Goal: Complete application form: Complete application form

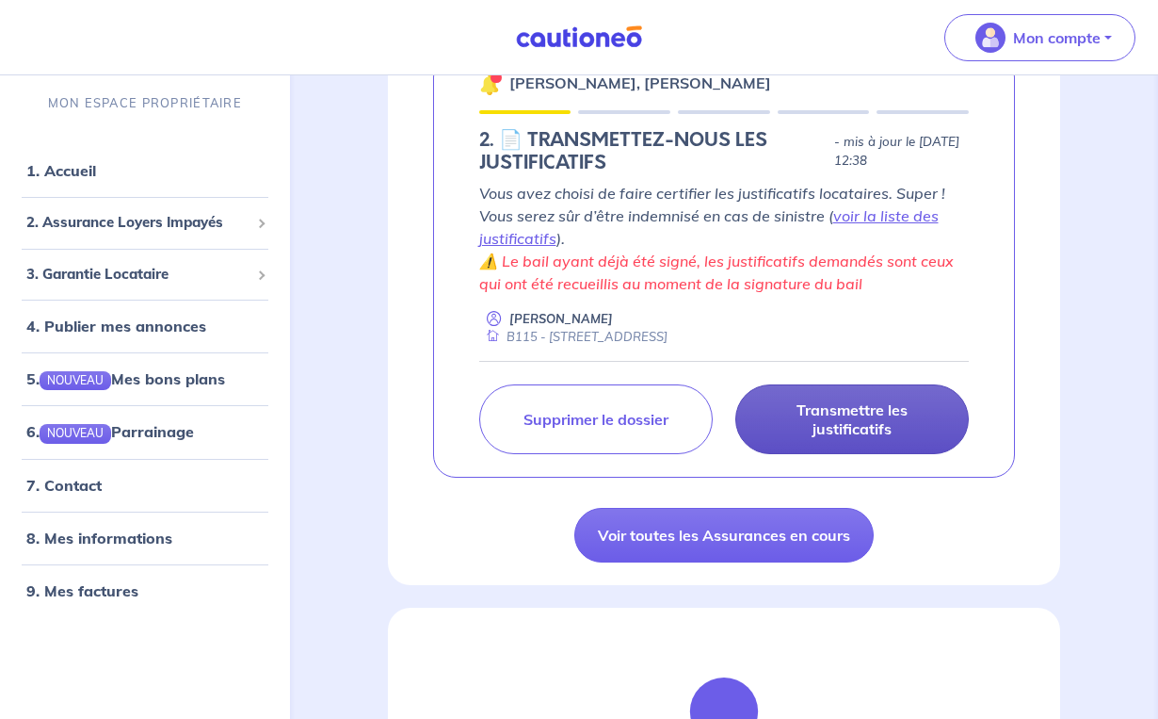
scroll to position [372, 0]
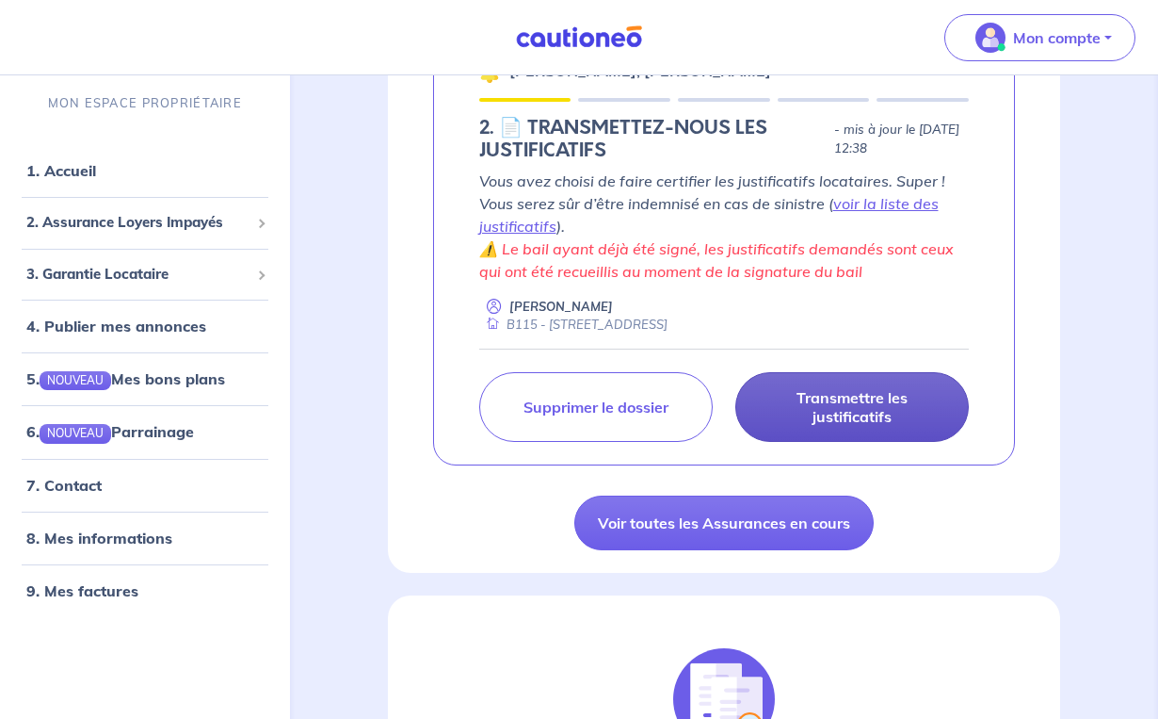
click at [839, 409] on p "Transmettre les justificatifs" at bounding box center [852, 407] width 186 height 38
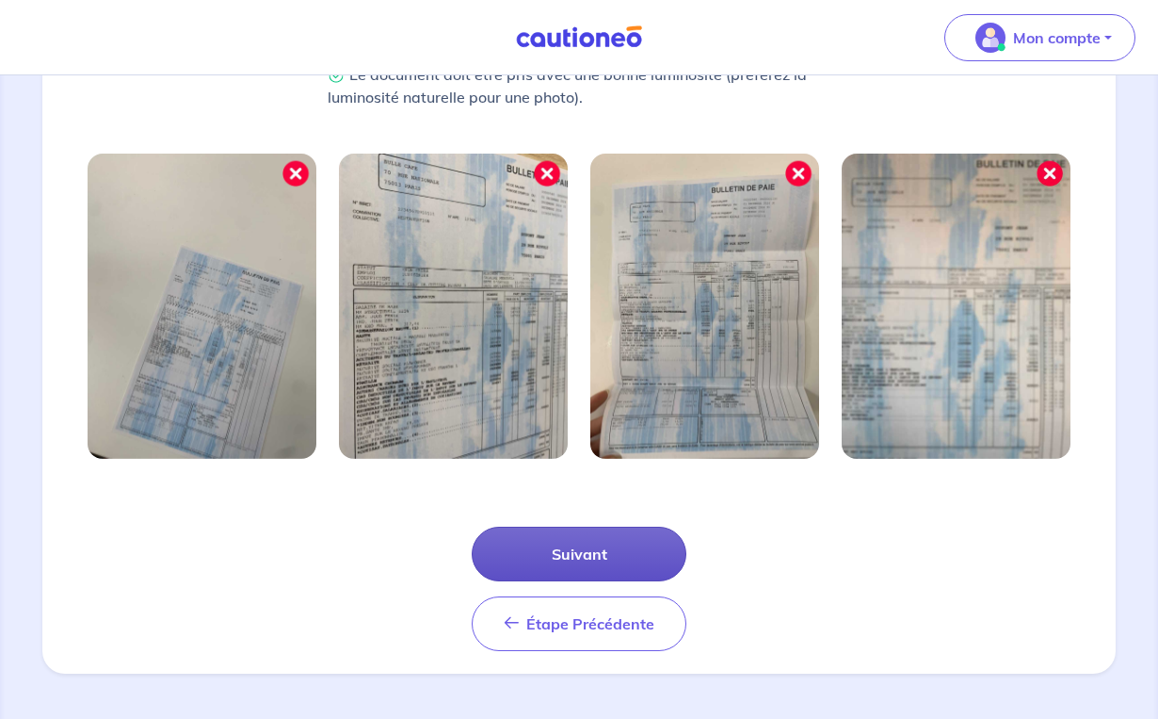
click at [602, 543] on button "Suivant" at bounding box center [579, 553] width 215 height 55
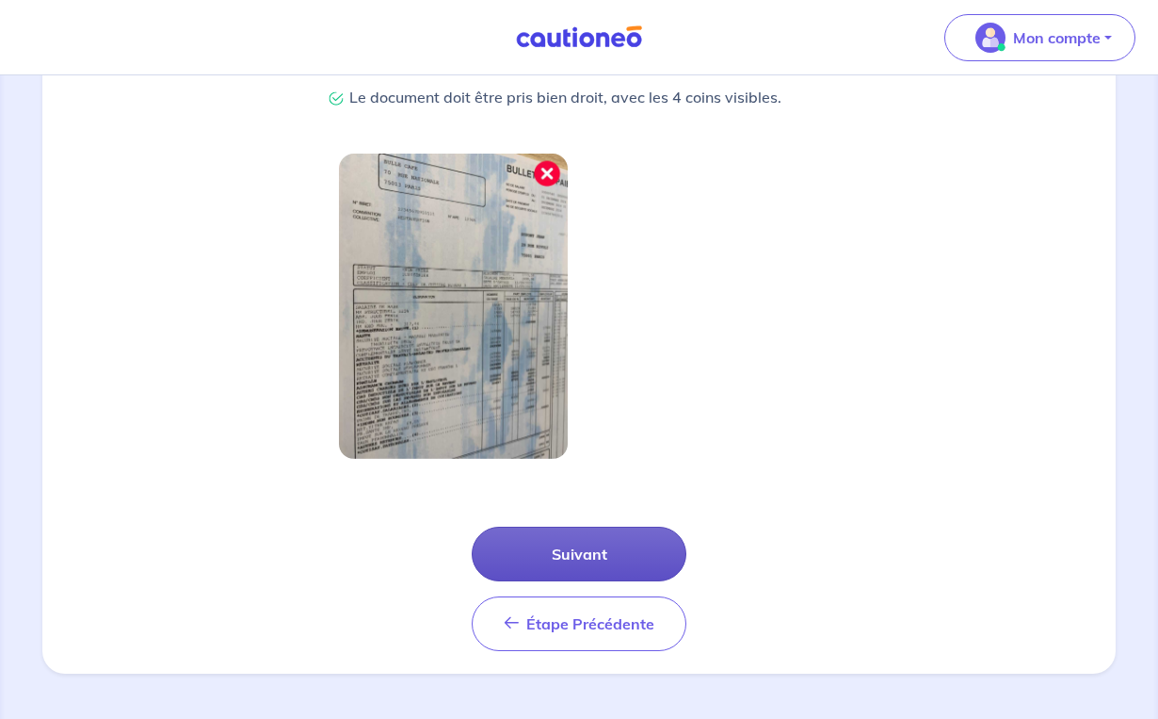
scroll to position [483, 0]
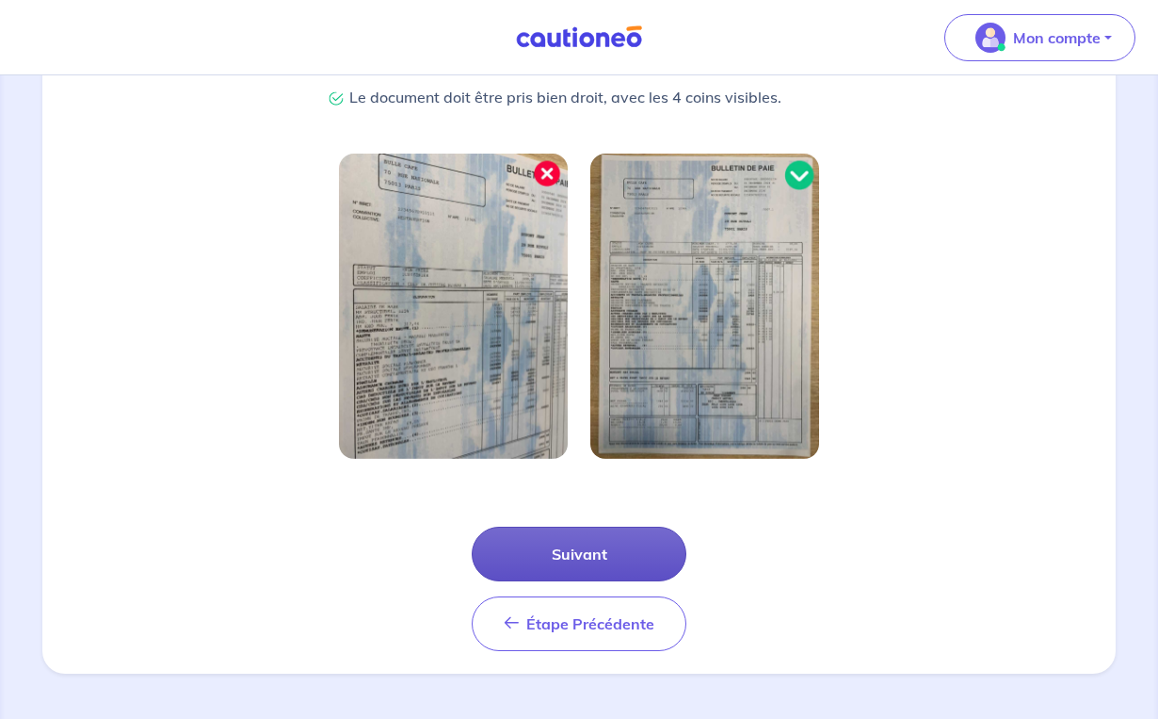
click at [588, 560] on button "Suivant" at bounding box center [579, 553] width 215 height 55
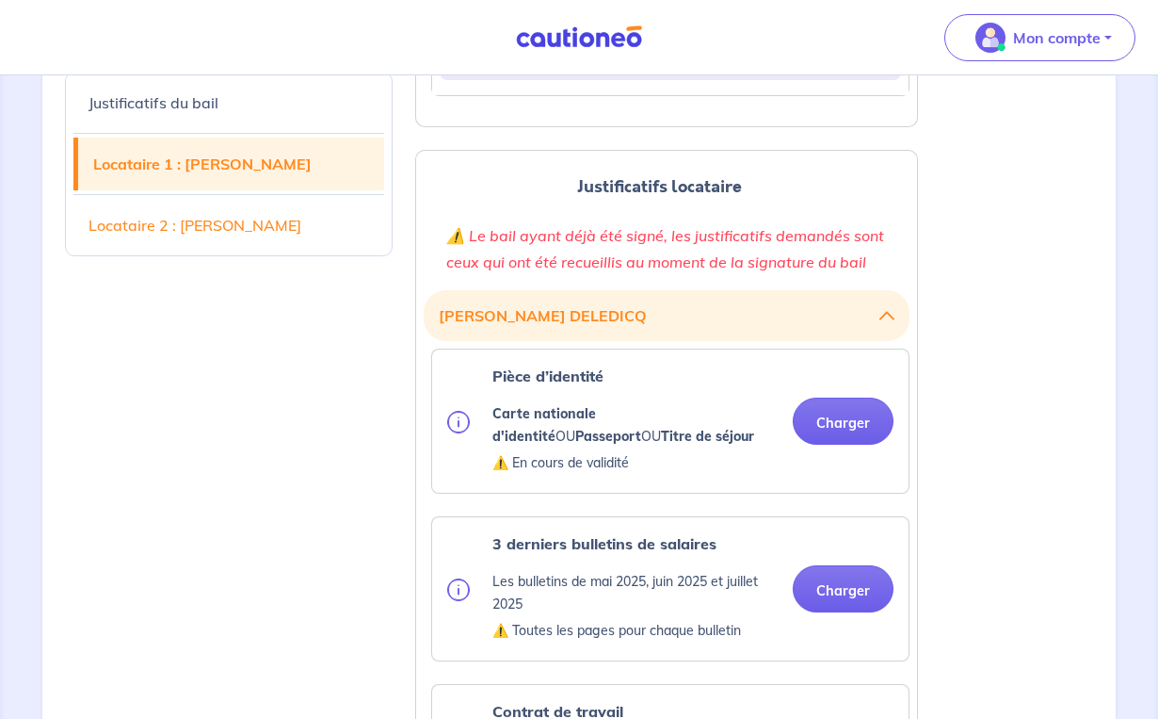
scroll to position [1655, 0]
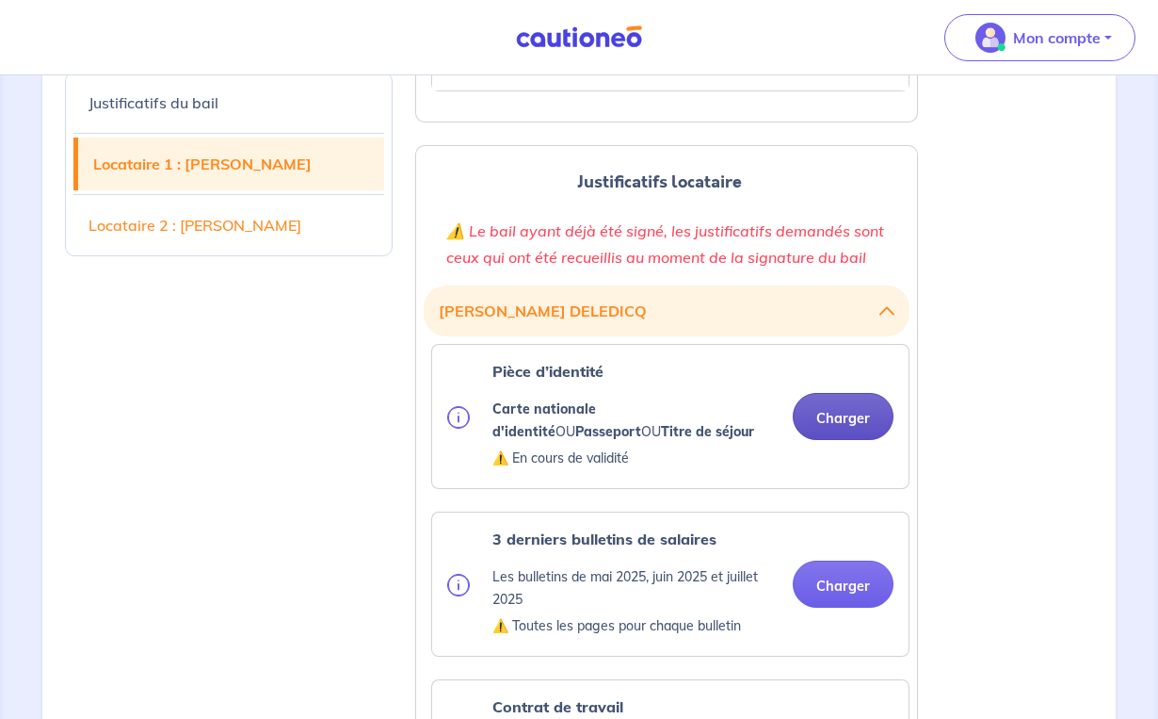
click at [833, 415] on button "Charger" at bounding box center [843, 416] width 101 height 47
click at [853, 415] on button "Charger" at bounding box center [843, 416] width 101 height 47
click at [839, 415] on button "Charger" at bounding box center [843, 416] width 101 height 47
click at [161, 225] on link "Locataire 2 : [PERSON_NAME]" at bounding box center [228, 225] width 311 height 53
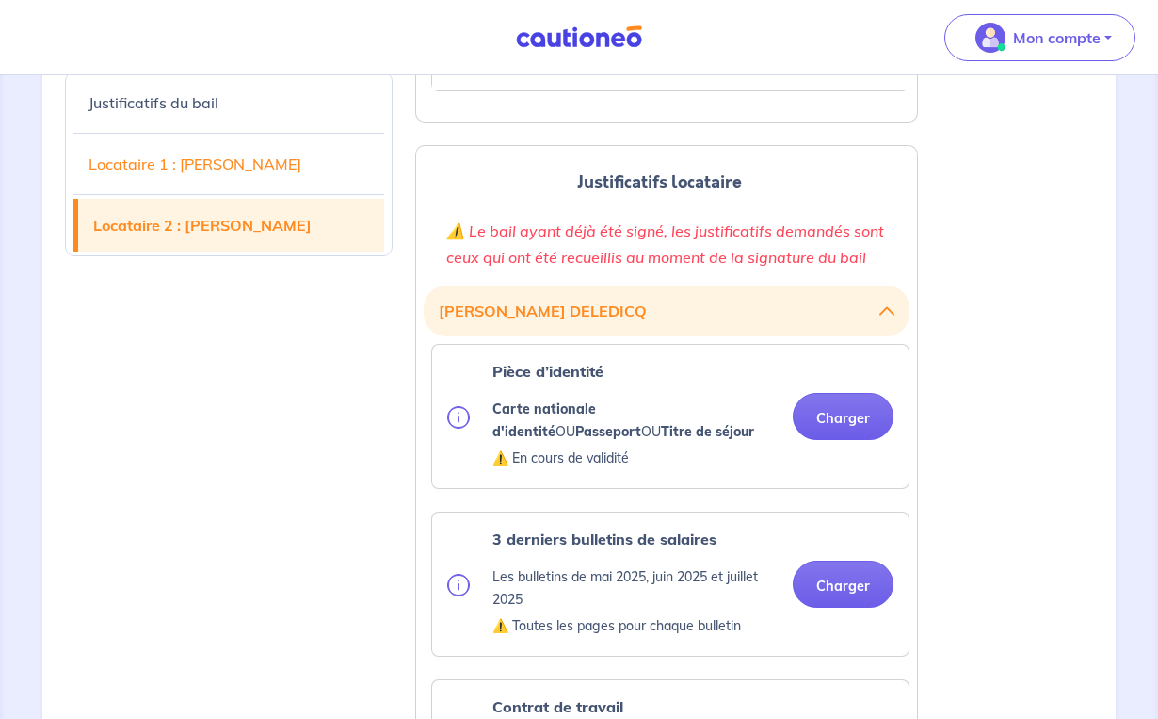
scroll to position [3372, 0]
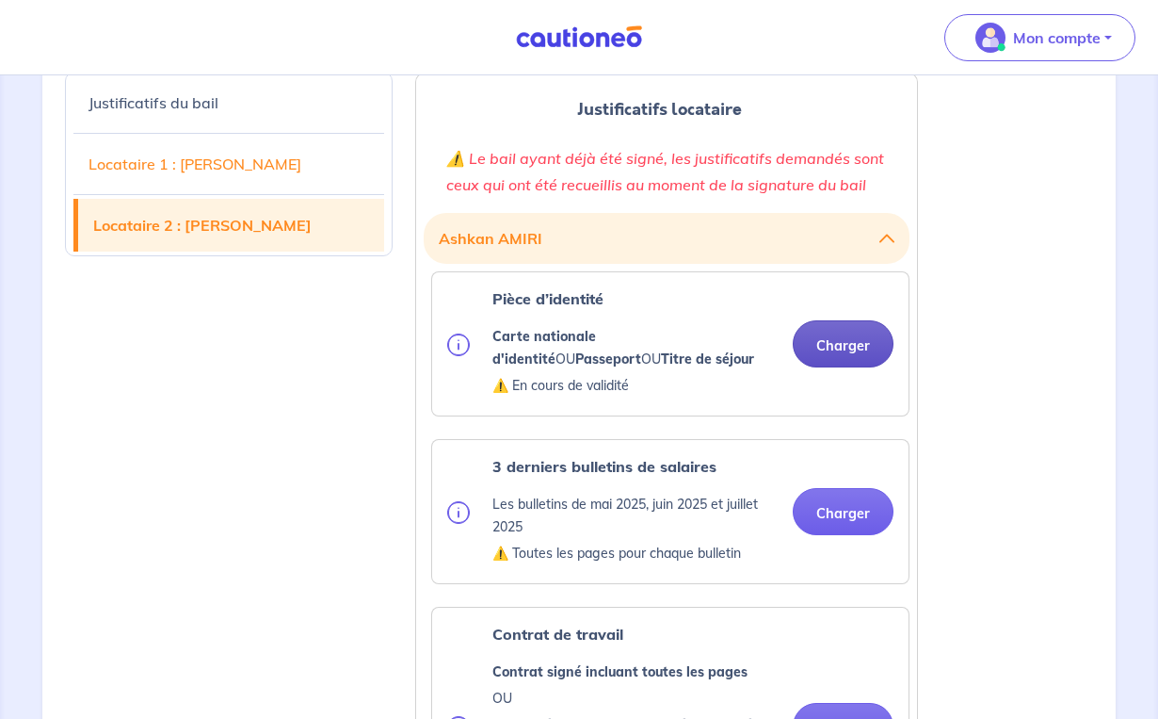
click at [834, 346] on button "Charger" at bounding box center [843, 343] width 101 height 47
click at [829, 351] on button "Charger" at bounding box center [843, 343] width 101 height 47
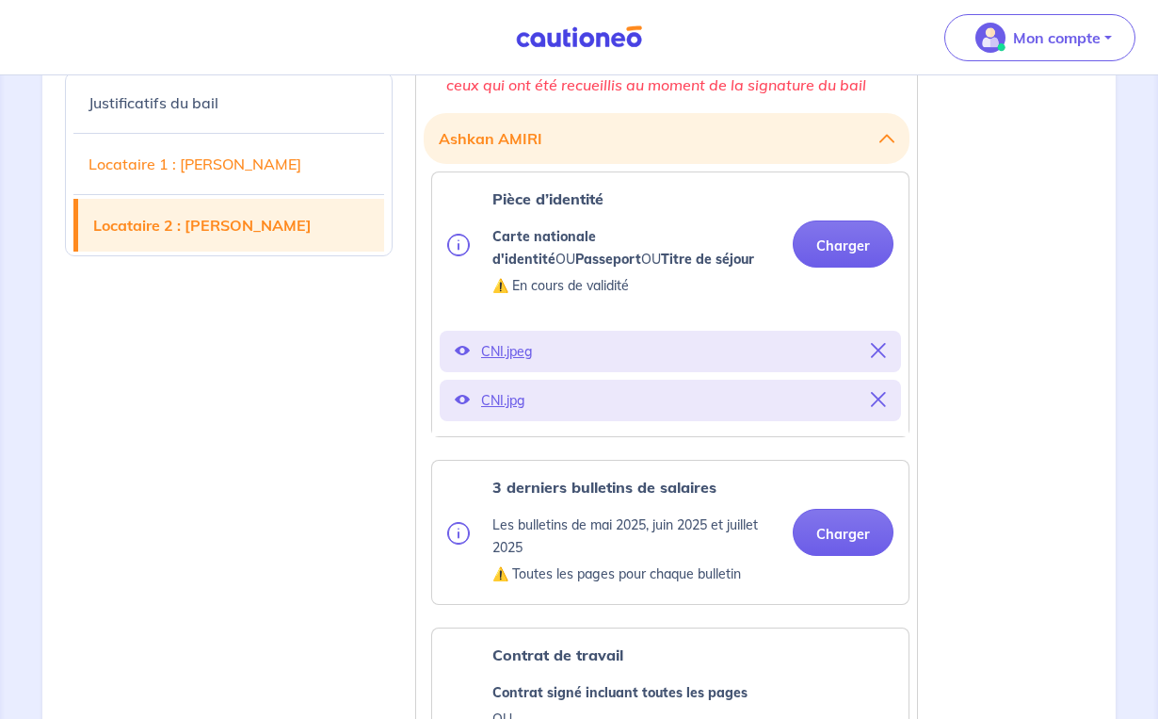
scroll to position [3474, 0]
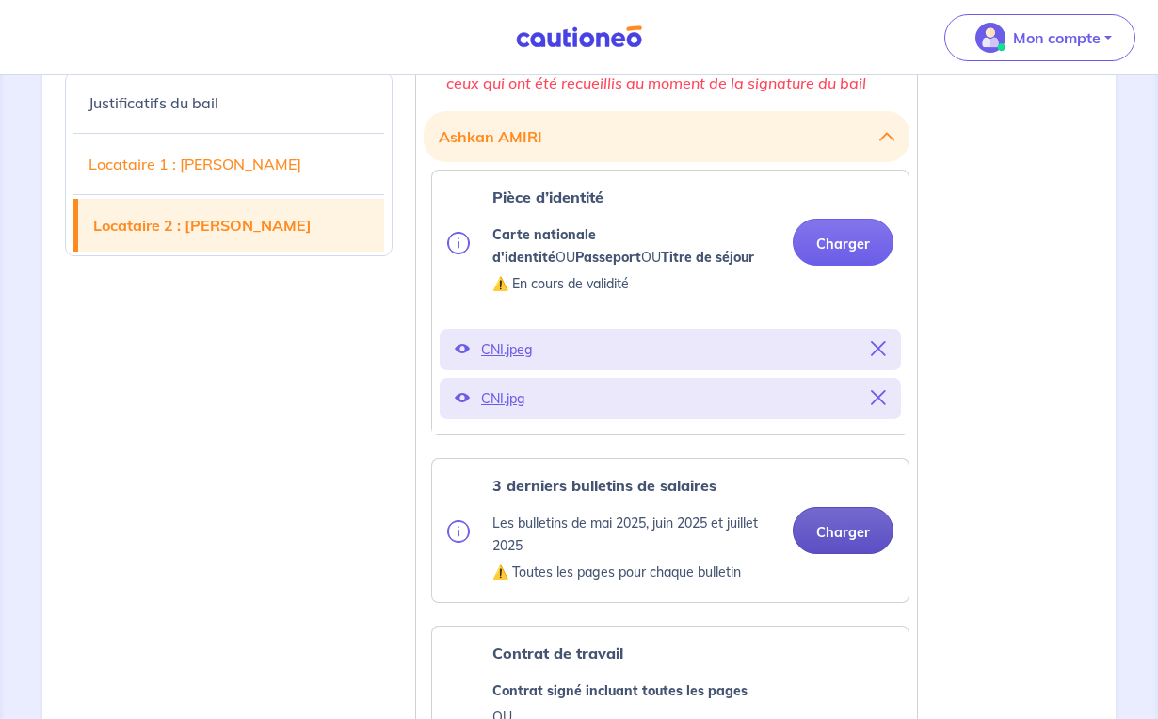
click at [831, 531] on button "Charger" at bounding box center [843, 530] width 101 height 47
click at [842, 518] on button "Charger" at bounding box center [843, 530] width 101 height 47
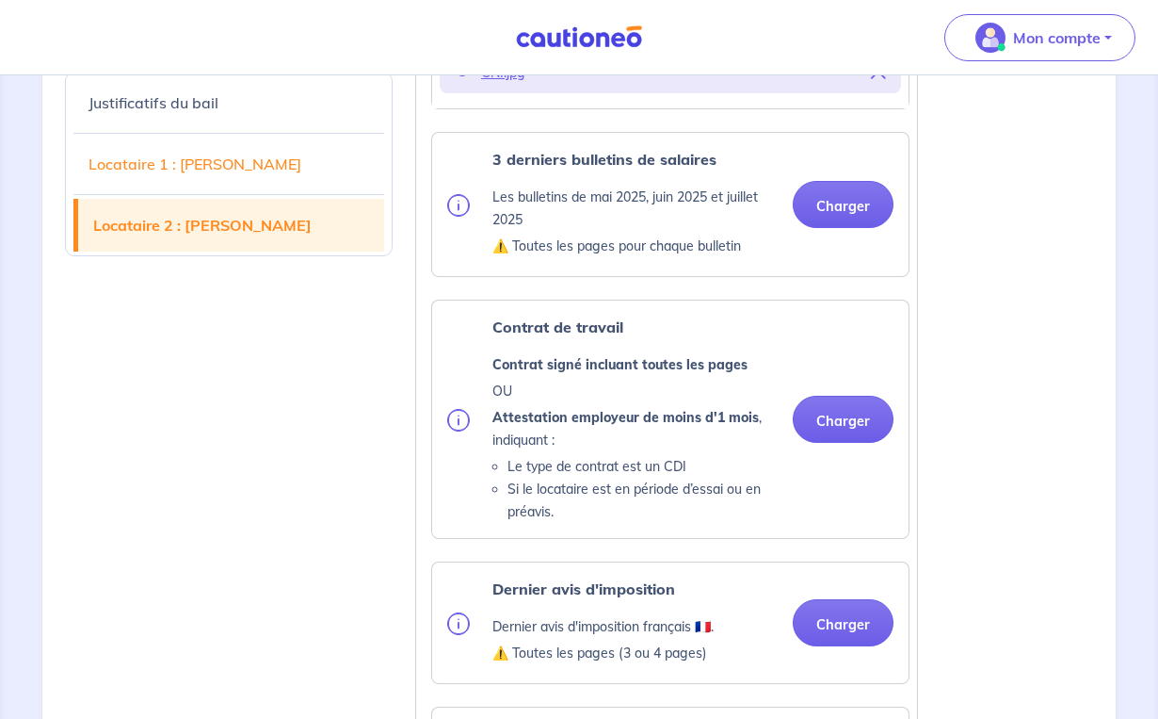
scroll to position [3810, 0]
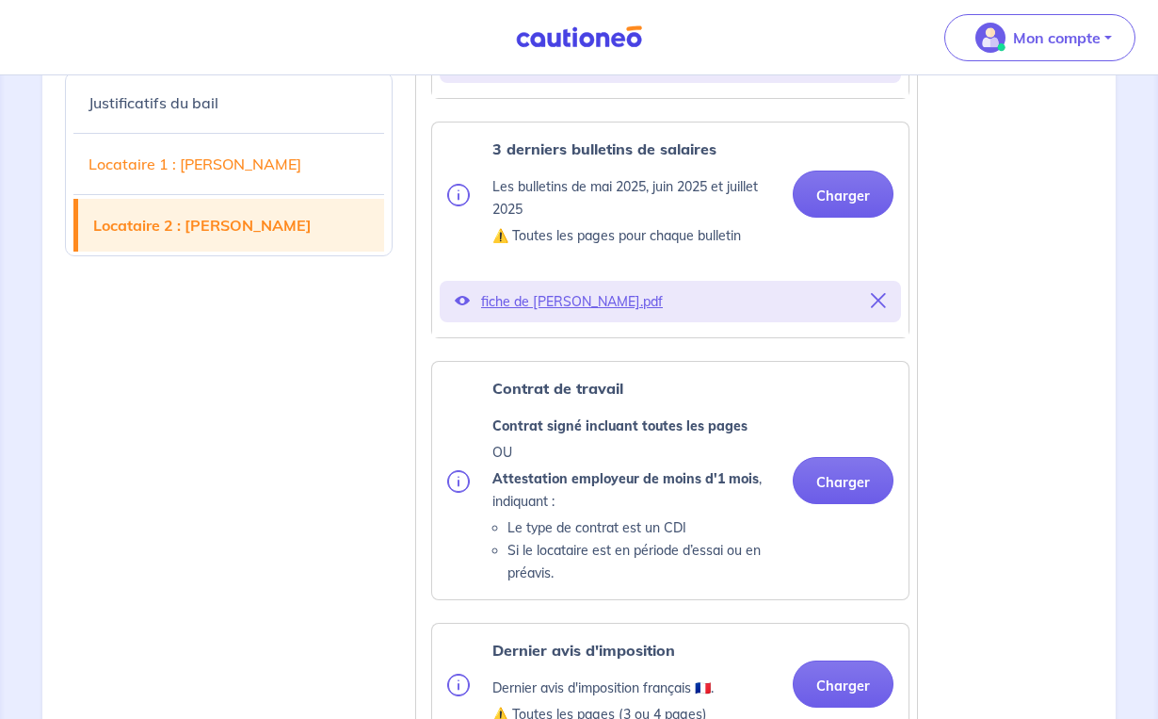
click at [830, 413] on div "Contrat de travail Contrat signé incluant toutes les pages OU Attestation emplo…" at bounding box center [670, 480] width 446 height 207
click at [846, 481] on button "Charger" at bounding box center [843, 480] width 101 height 47
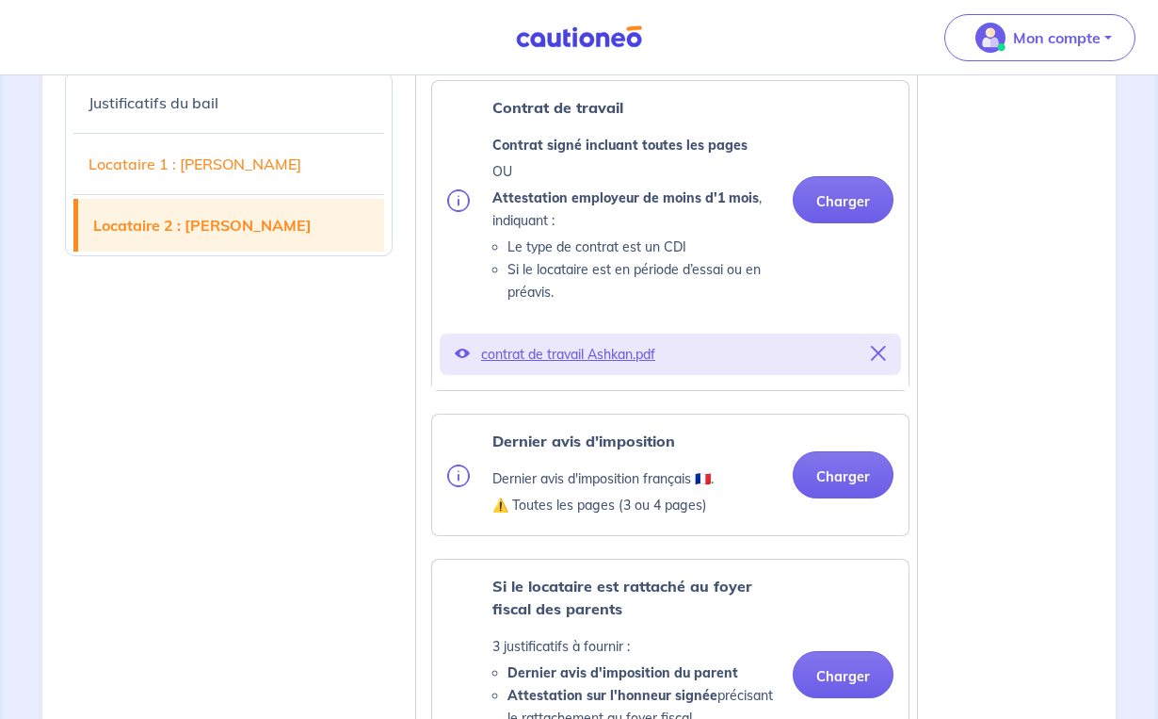
scroll to position [4102, 0]
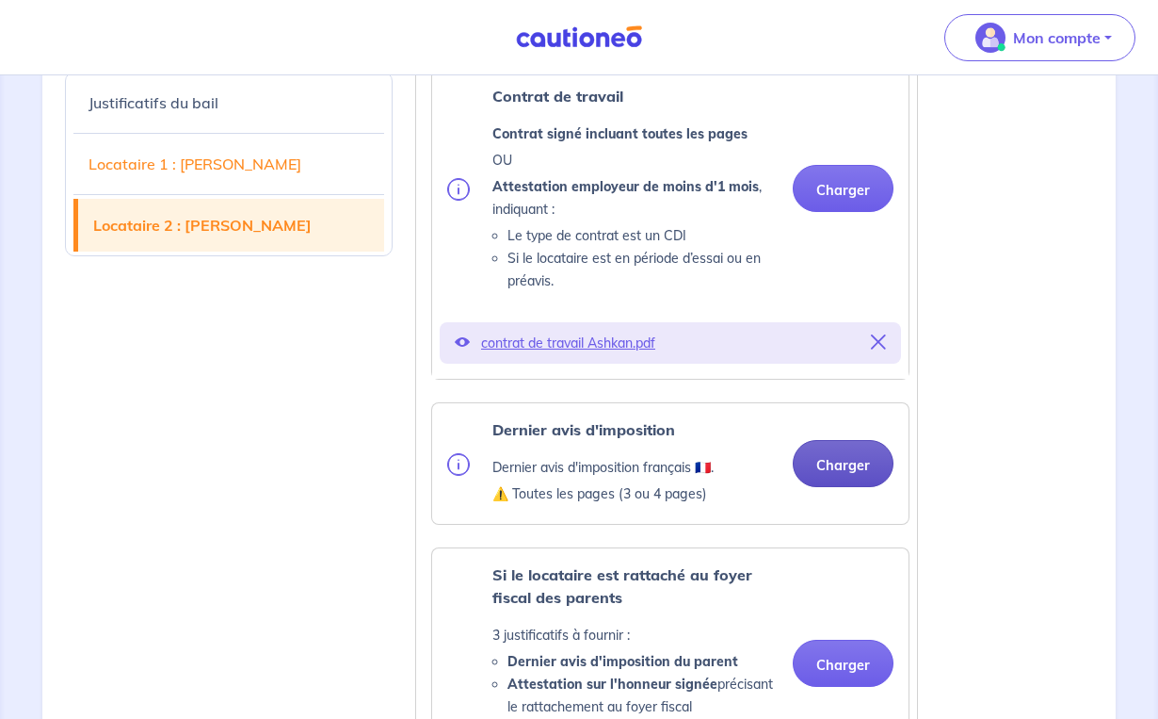
click at [844, 467] on button "Charger" at bounding box center [843, 463] width 101 height 47
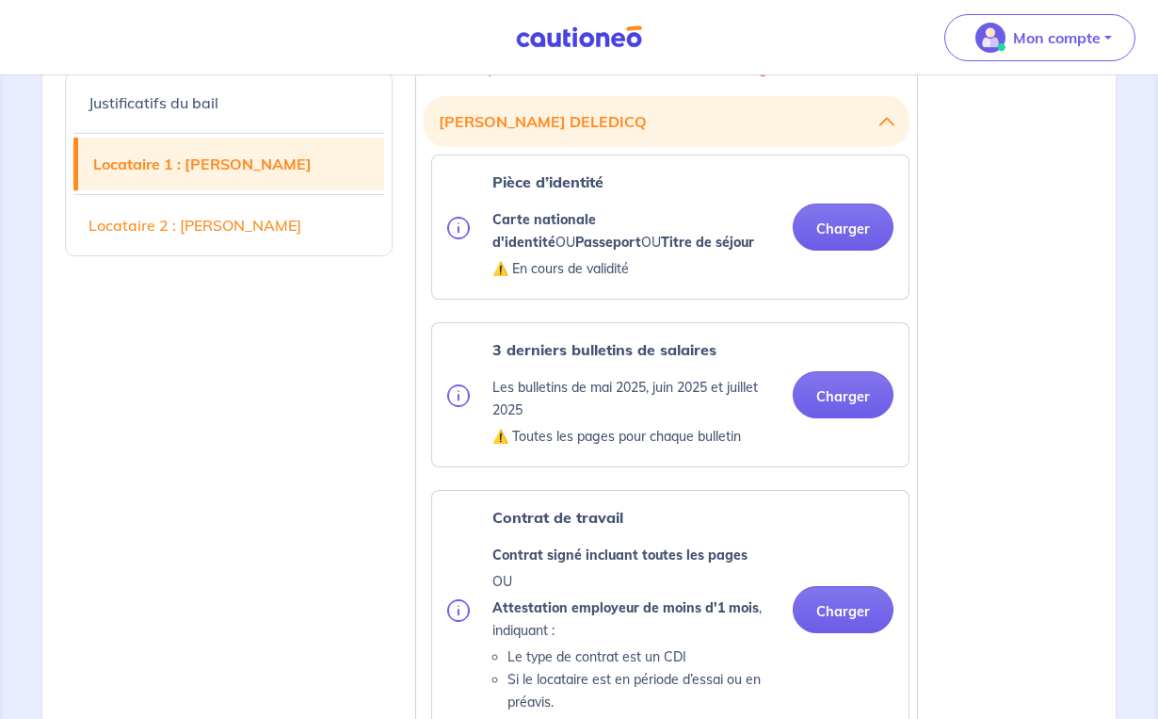
scroll to position [1849, 0]
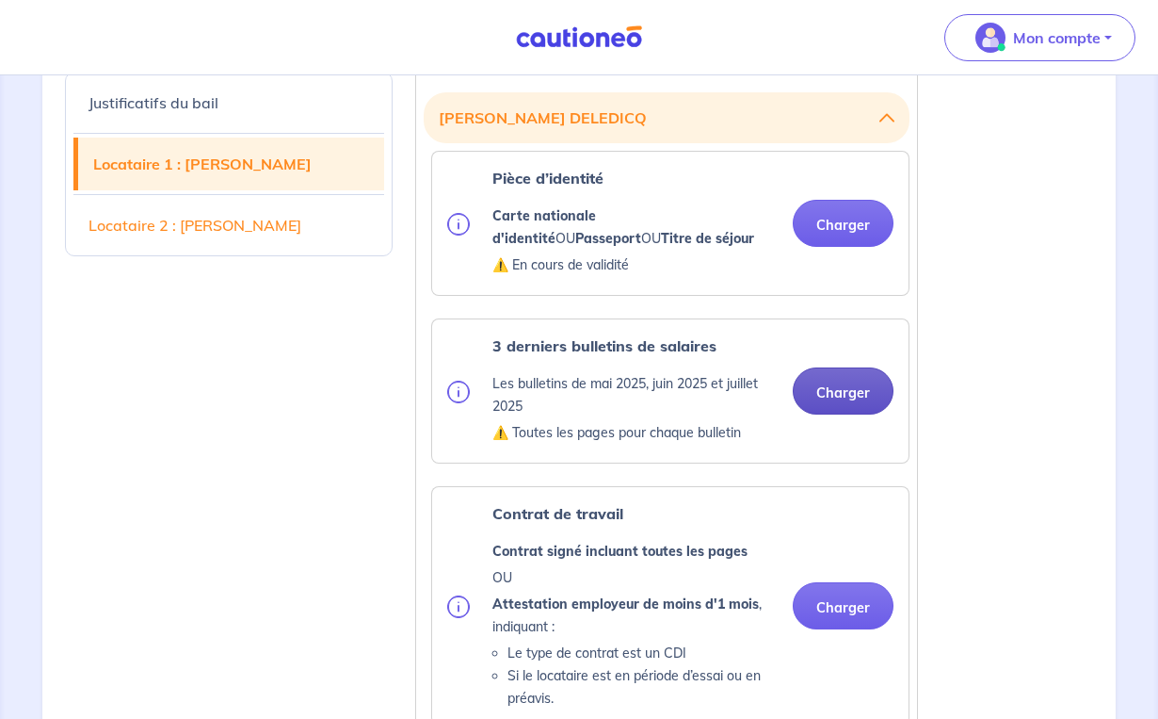
click at [847, 401] on button "Charger" at bounding box center [843, 390] width 101 height 47
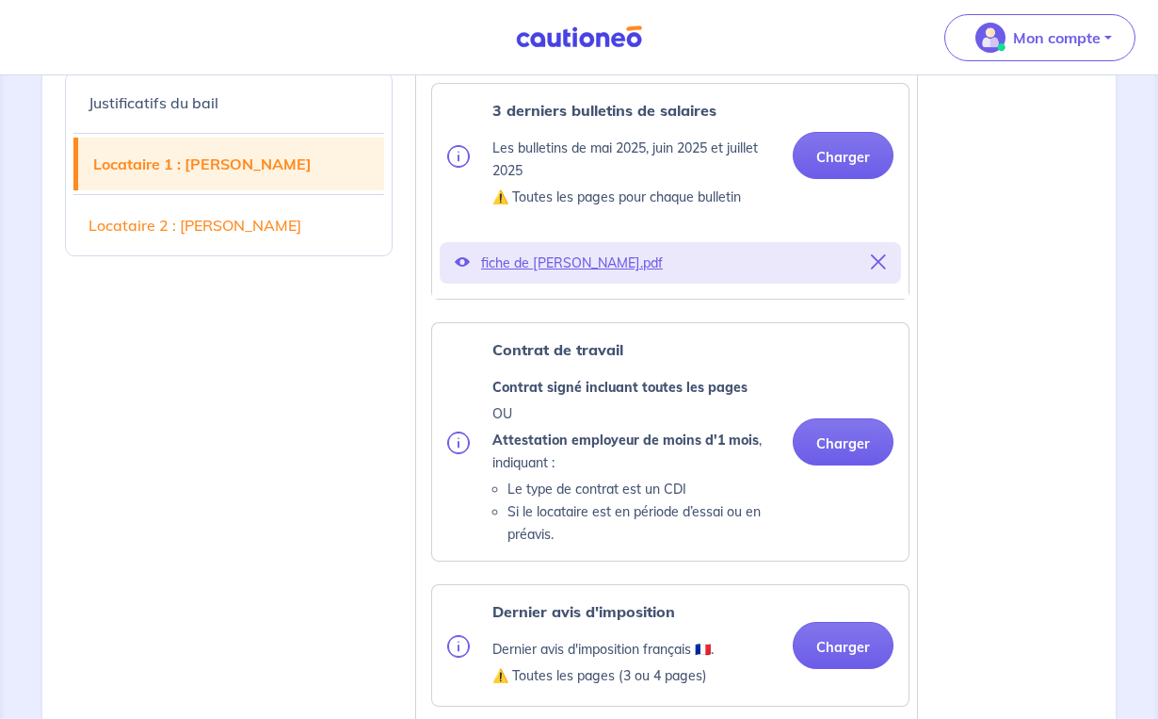
scroll to position [2086, 0]
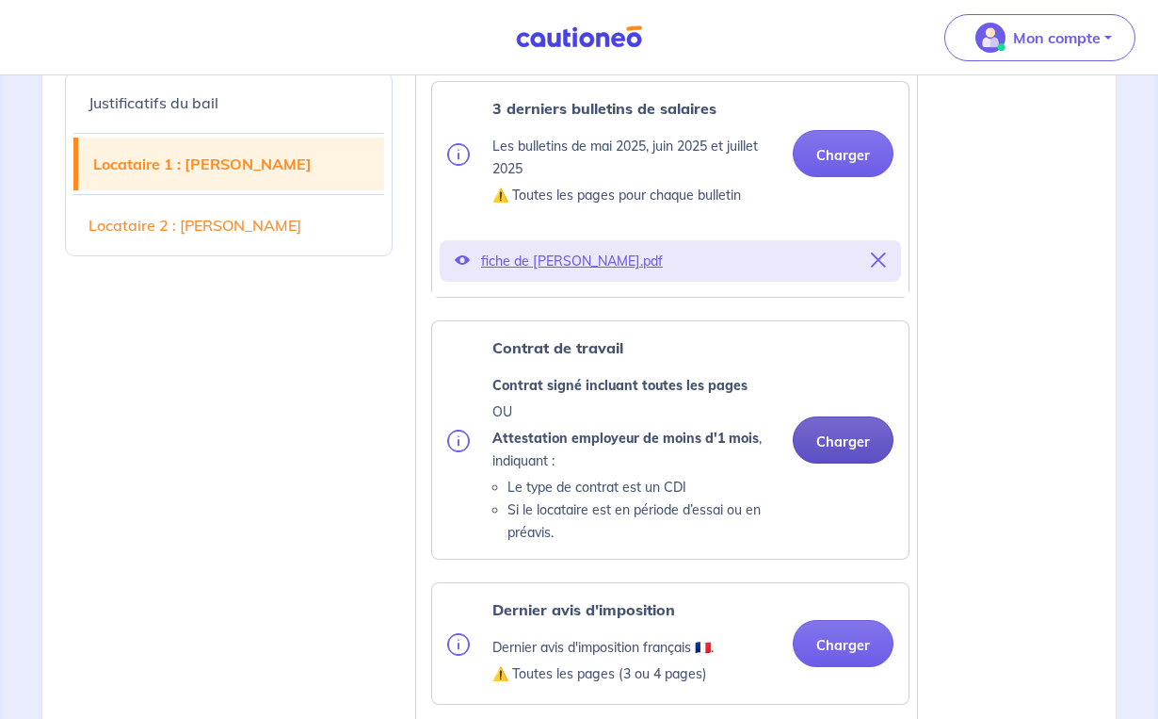
click at [838, 444] on button "Charger" at bounding box center [843, 439] width 101 height 47
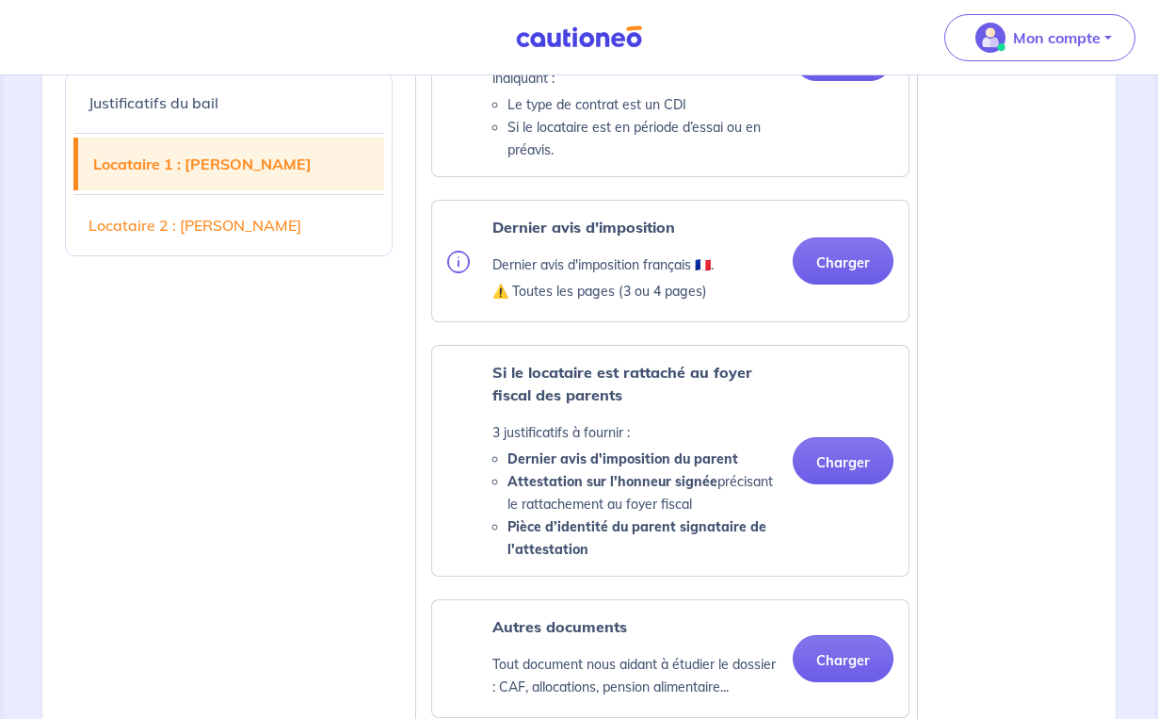
scroll to position [2469, 0]
click at [834, 262] on ul "Pièce d’identité Carte nationale d'identité OU Passeport OU Titre de séjour ⚠️ …" at bounding box center [667, 261] width 486 height 1463
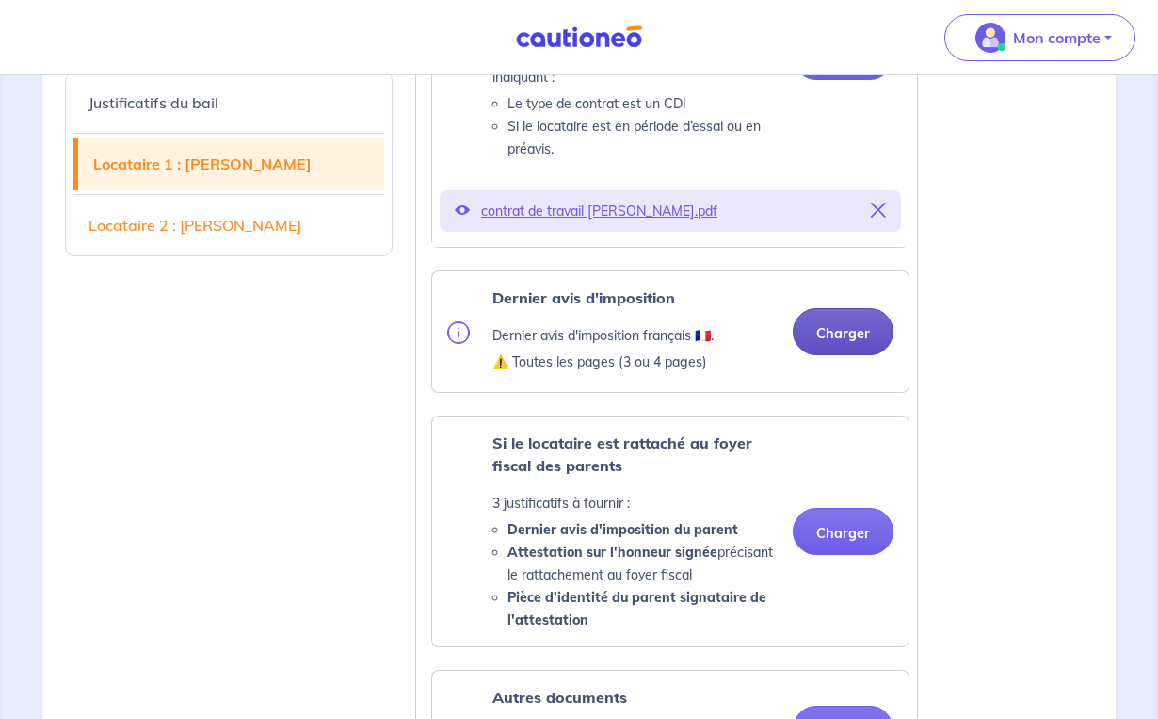
click at [831, 318] on button "Charger" at bounding box center [843, 331] width 101 height 47
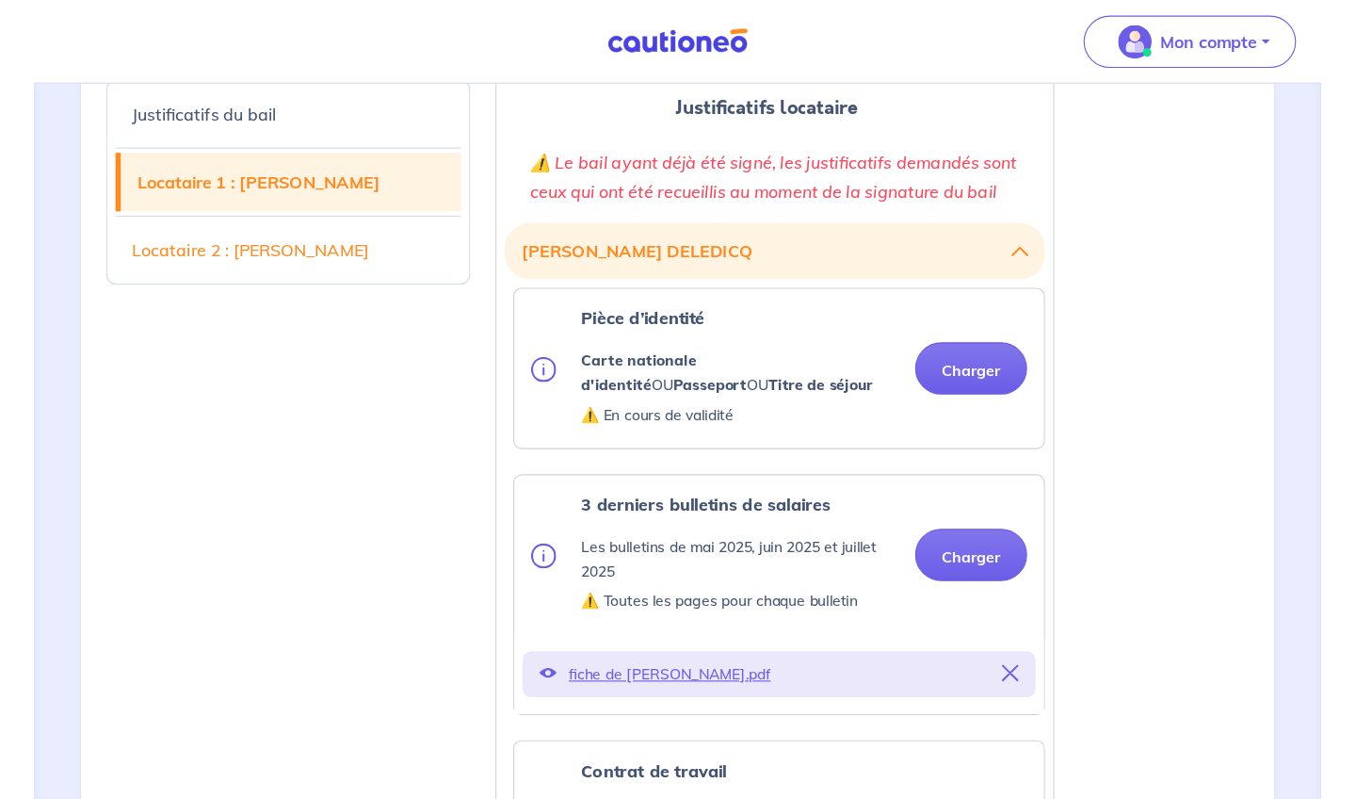
scroll to position [1738, 0]
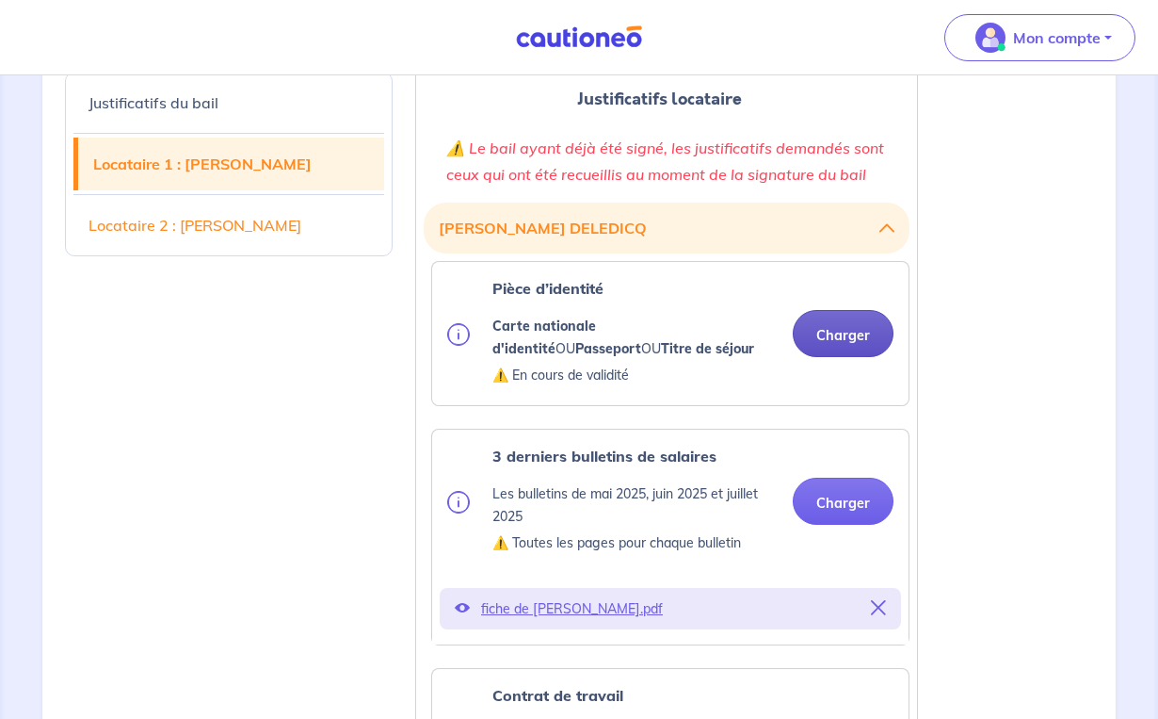
click at [841, 336] on button "Charger" at bounding box center [843, 333] width 101 height 47
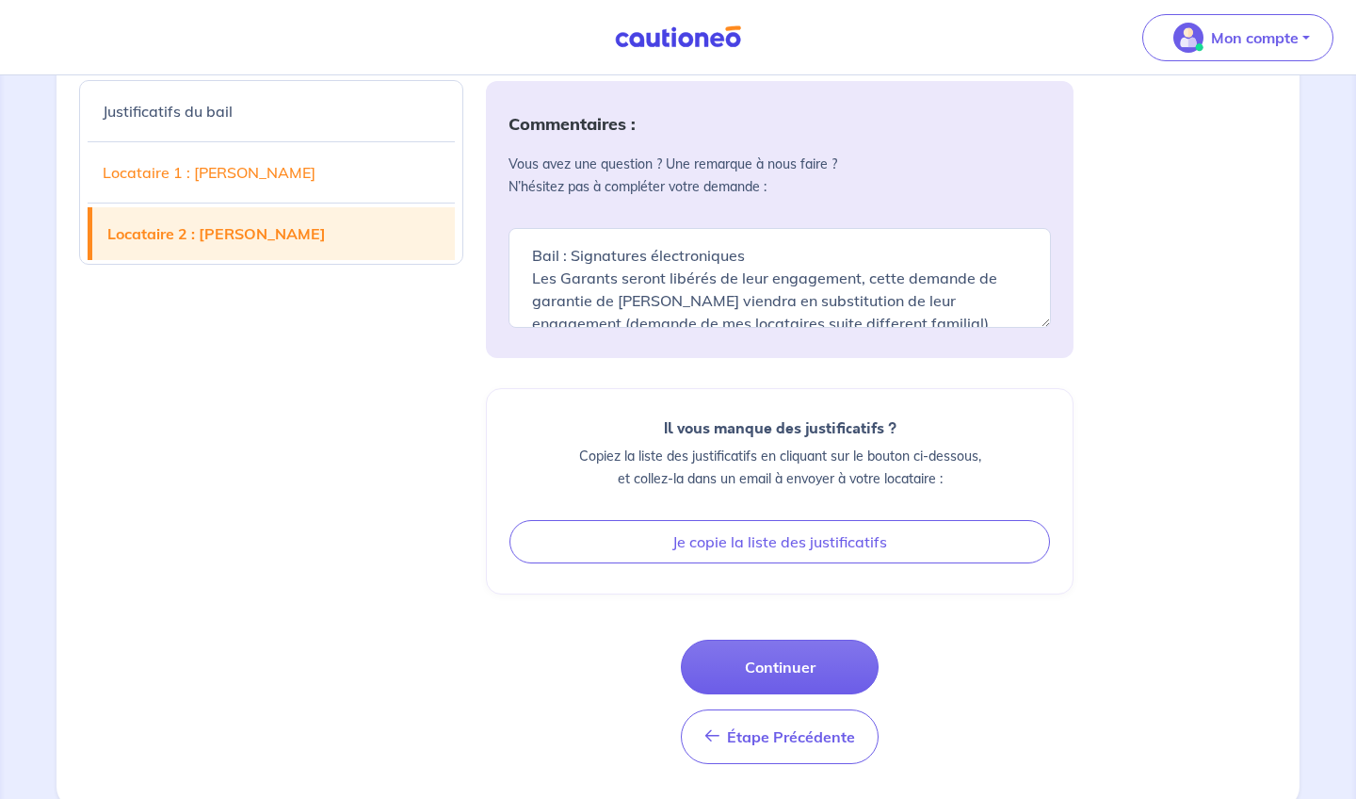
scroll to position [0, 0]
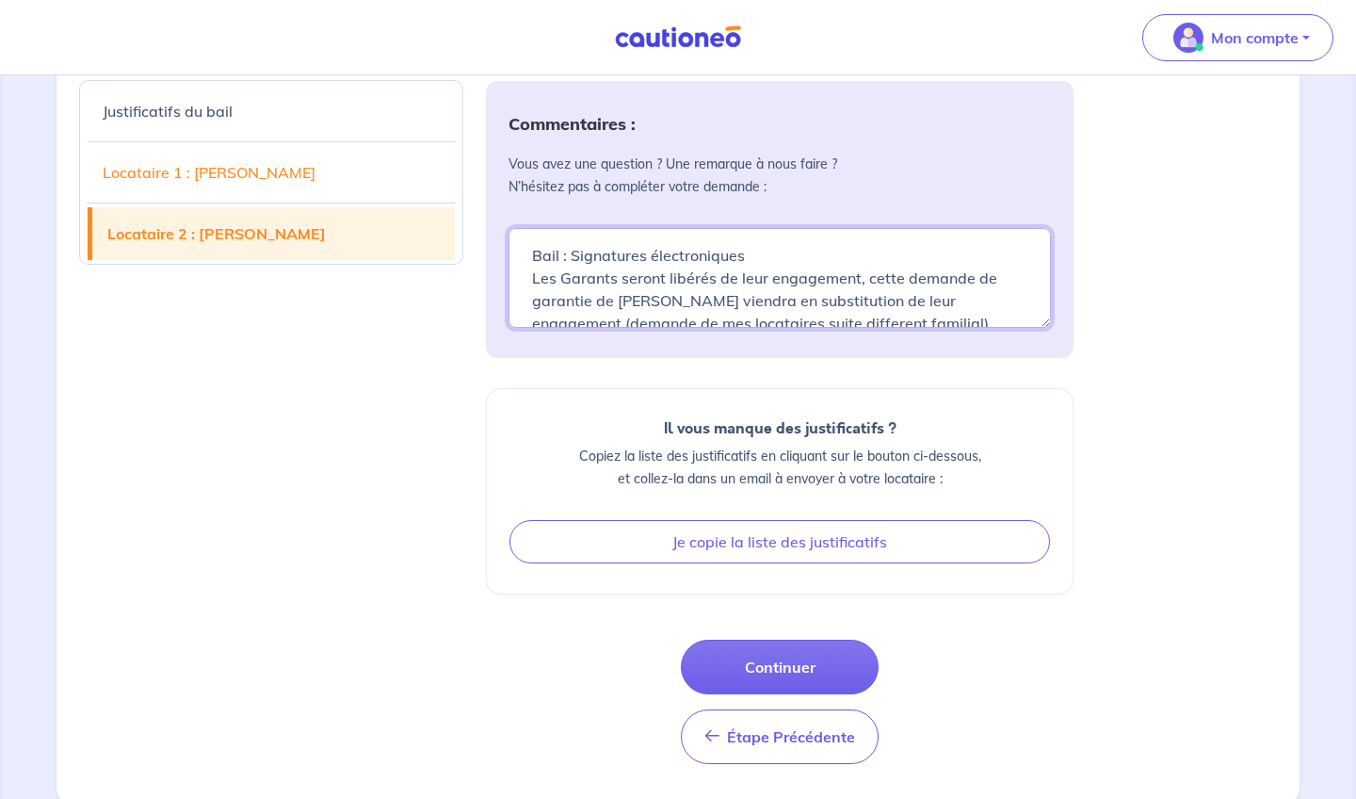
click at [532, 300] on textarea "Bail : Signatures électroniques Les Garants seront libérés de leur engagement, …" at bounding box center [780, 278] width 542 height 100
click at [533, 327] on textarea "Bail : Signatures électroniques Les Garants seront libérés de leur engagement, …" at bounding box center [780, 278] width 542 height 100
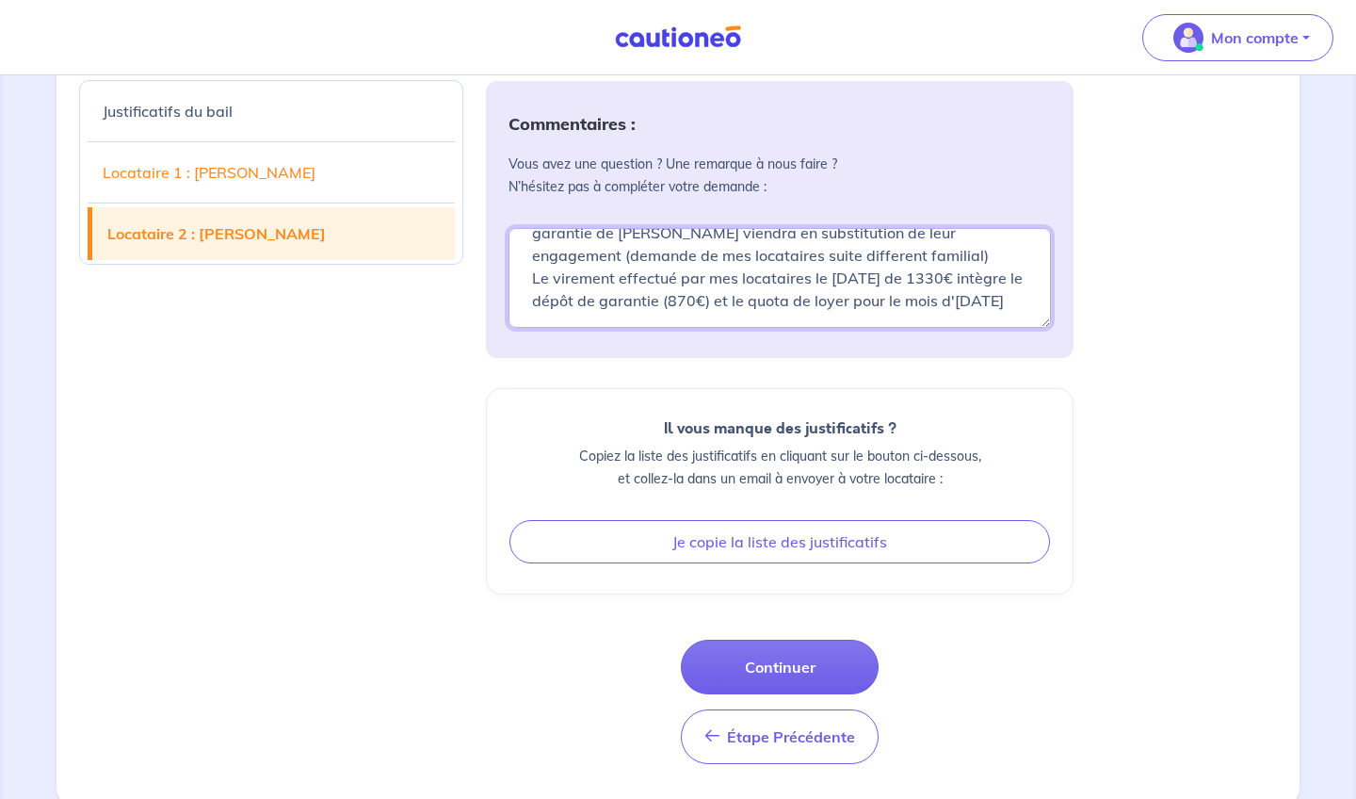
scroll to position [90, 0]
click at [532, 304] on textarea "- Bail : Signatures électroniques - Les Garants seront libérés de leur engageme…" at bounding box center [780, 278] width 542 height 100
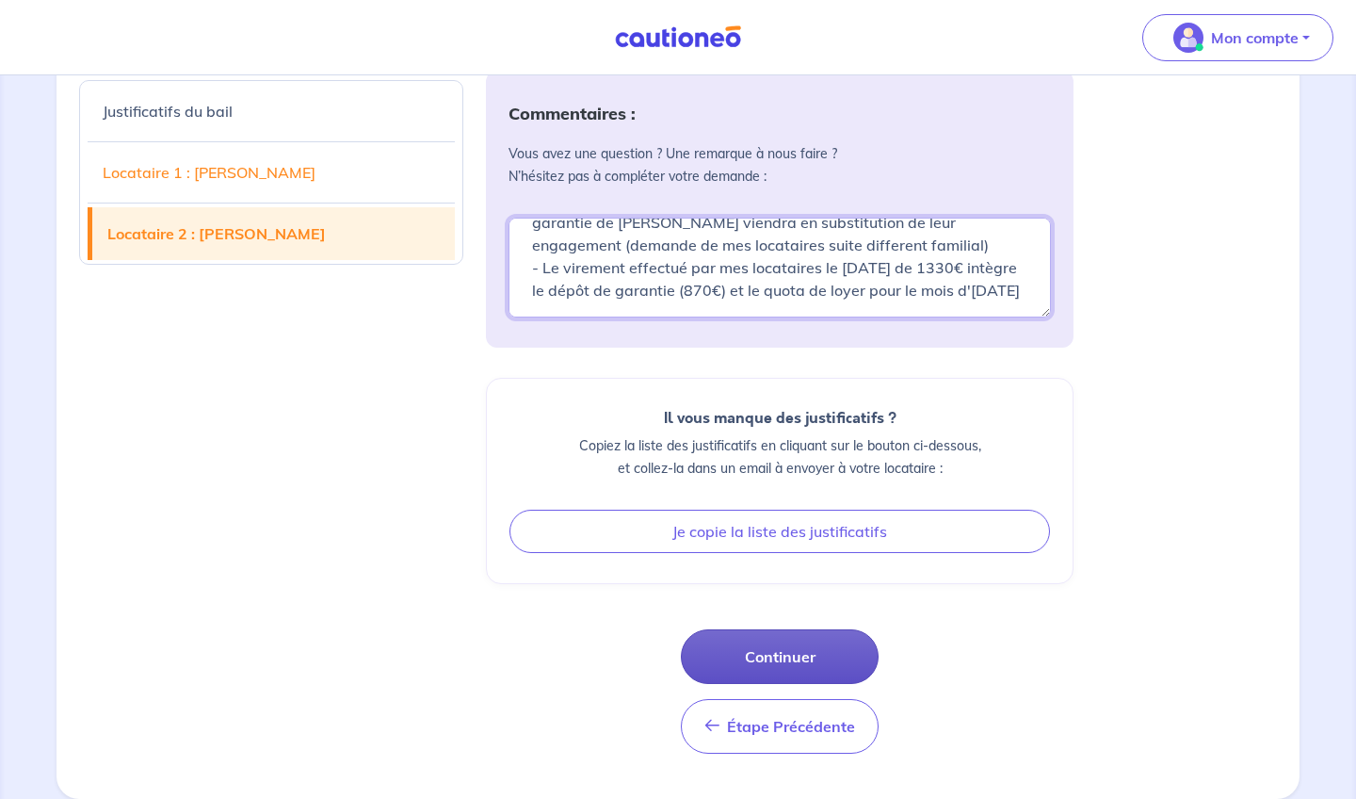
scroll to position [5380, 0]
type textarea "- Bail : Signatures électroniques - Les Garants seront libérés de leur engageme…"
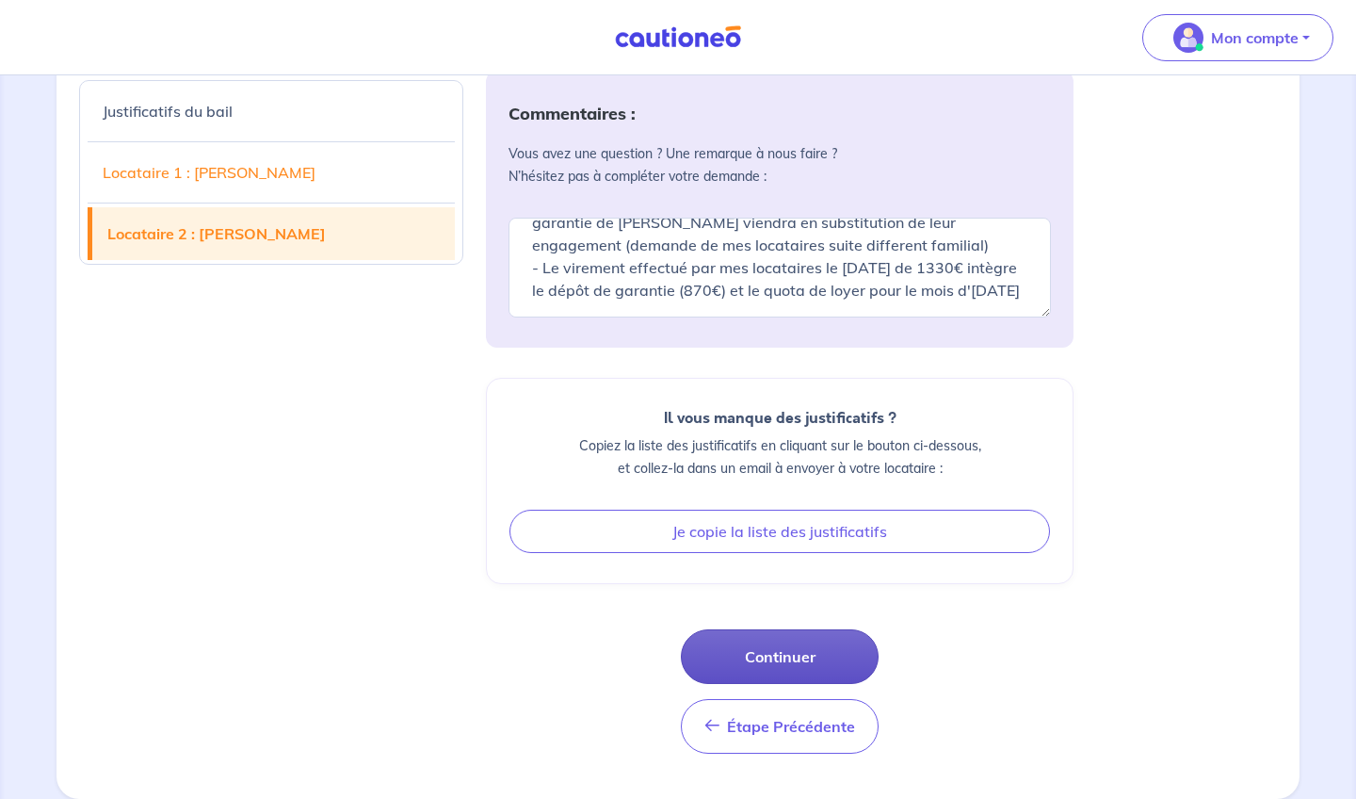
click at [791, 658] on button "Continuer" at bounding box center [780, 656] width 198 height 55
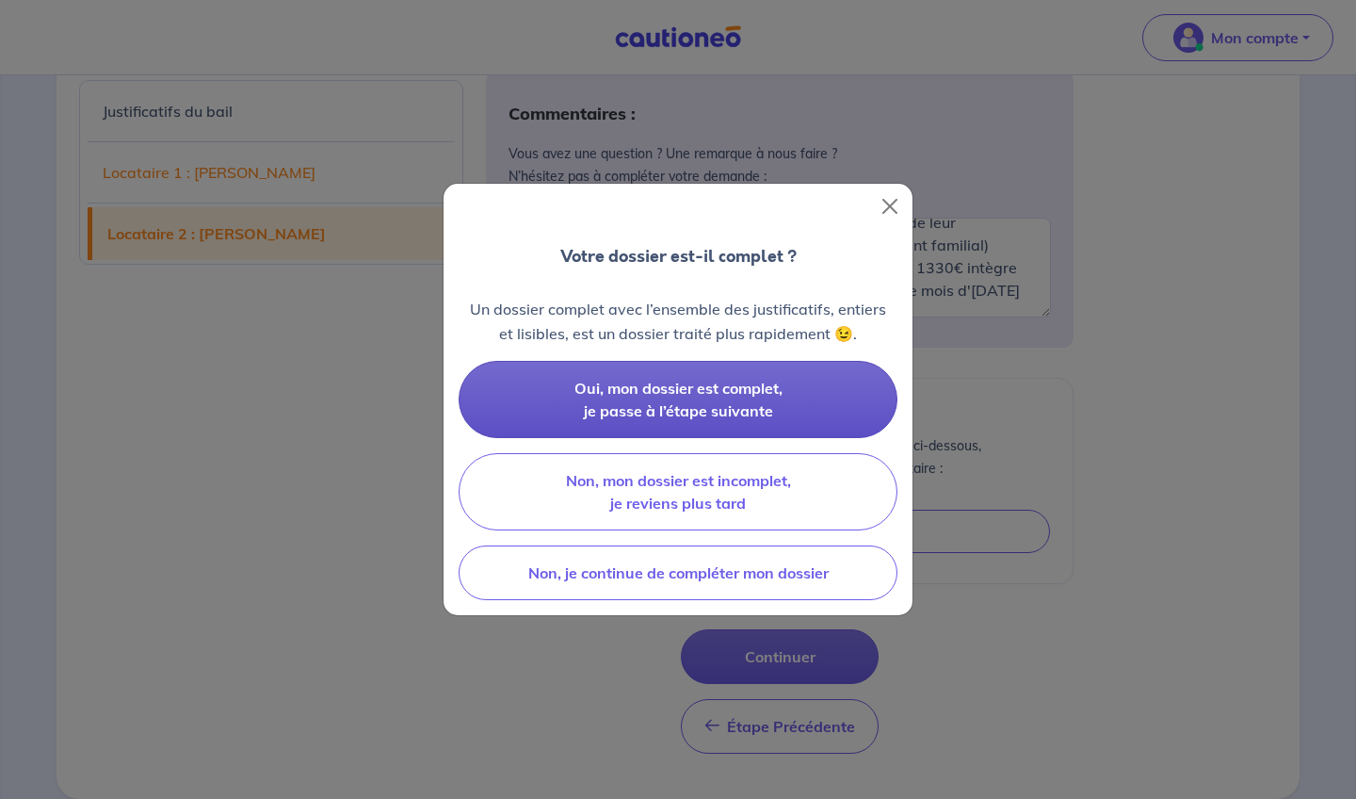
click at [711, 400] on button "Oui, mon dossier est complet, je passe à l’étape suivante" at bounding box center [678, 399] width 439 height 77
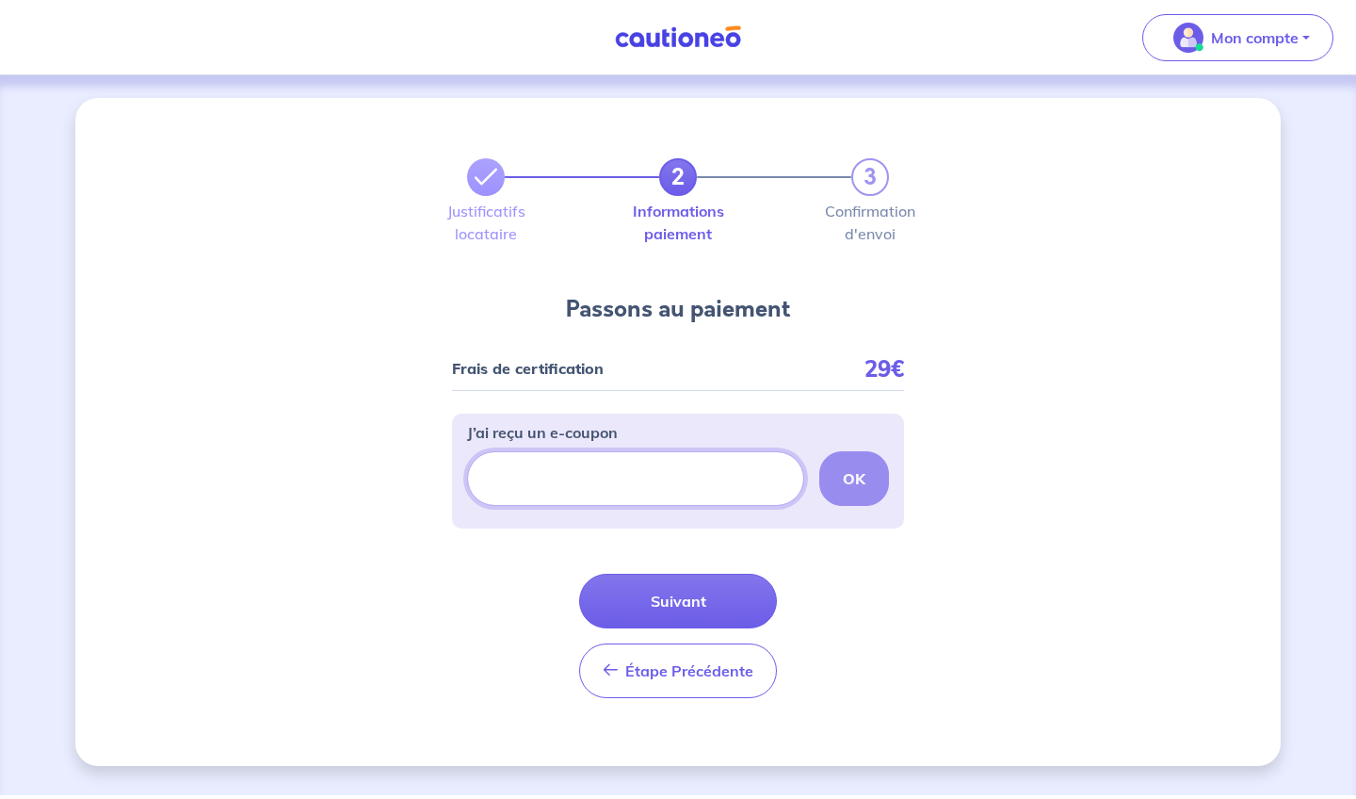
click at [742, 478] on input "J’ai reçu un e-coupon" at bounding box center [635, 478] width 337 height 55
click at [915, 592] on div "2 3 Justificatifs locataire Informations paiement Confirmation d'envoi Passons …" at bounding box center [677, 432] width 1205 height 668
click at [688, 600] on button "Suivant" at bounding box center [678, 600] width 198 height 55
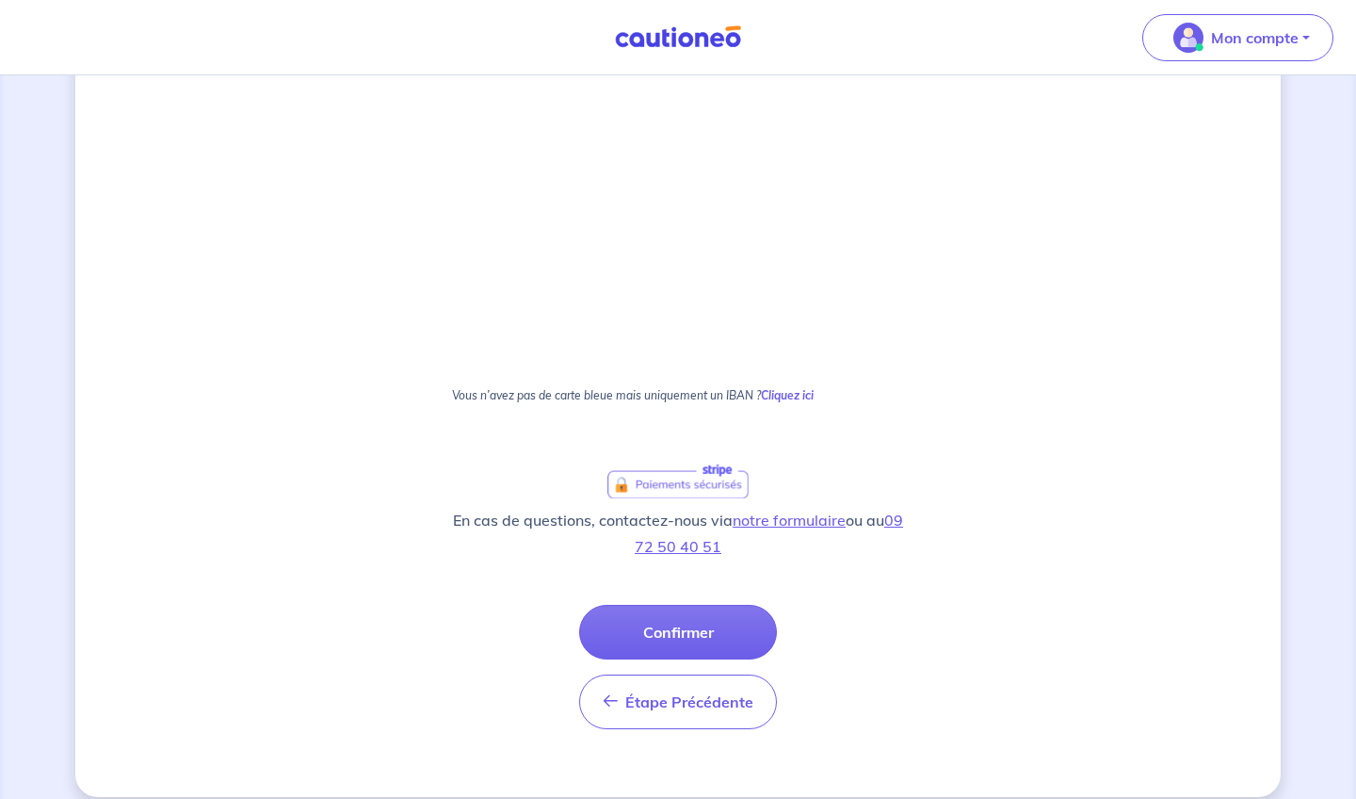
scroll to position [410, 0]
click at [677, 629] on button "Confirmer" at bounding box center [678, 631] width 198 height 55
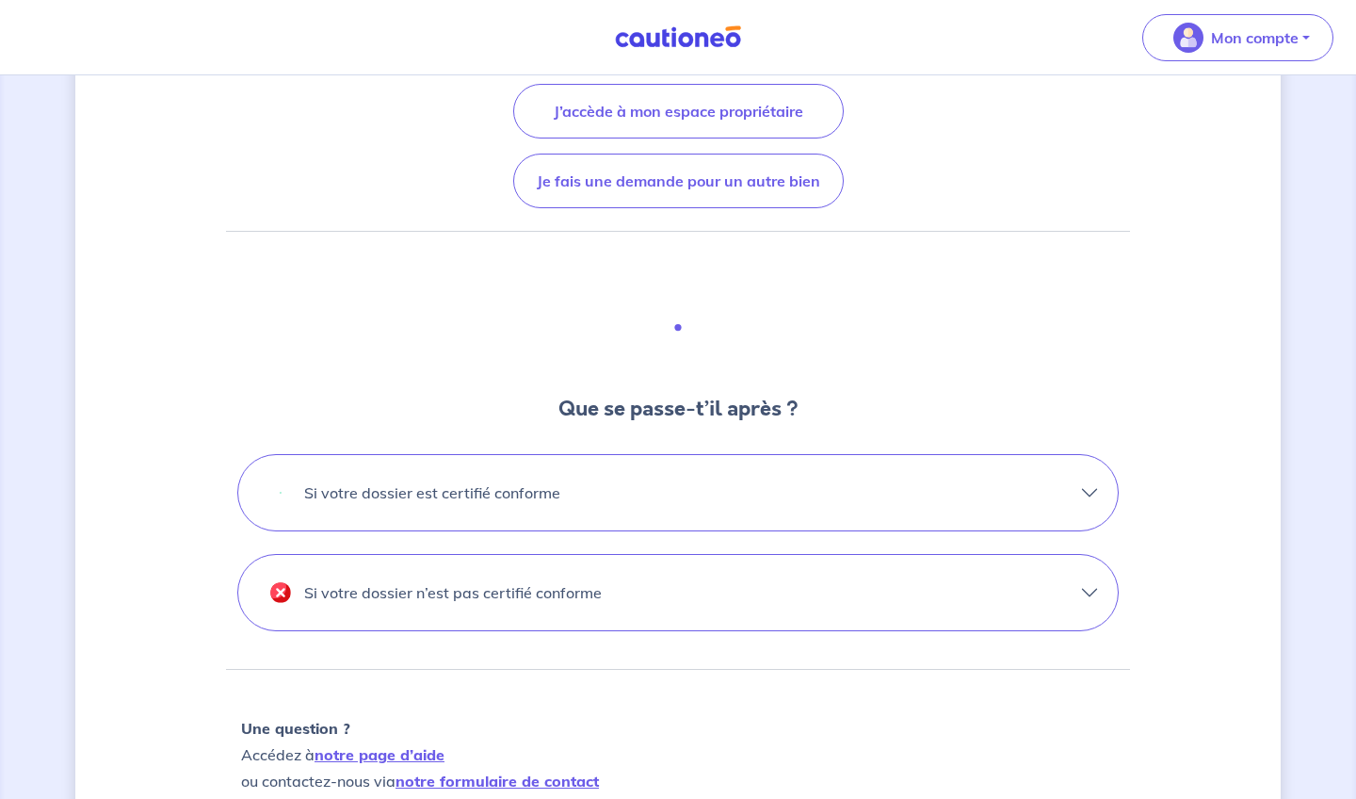
scroll to position [326, 0]
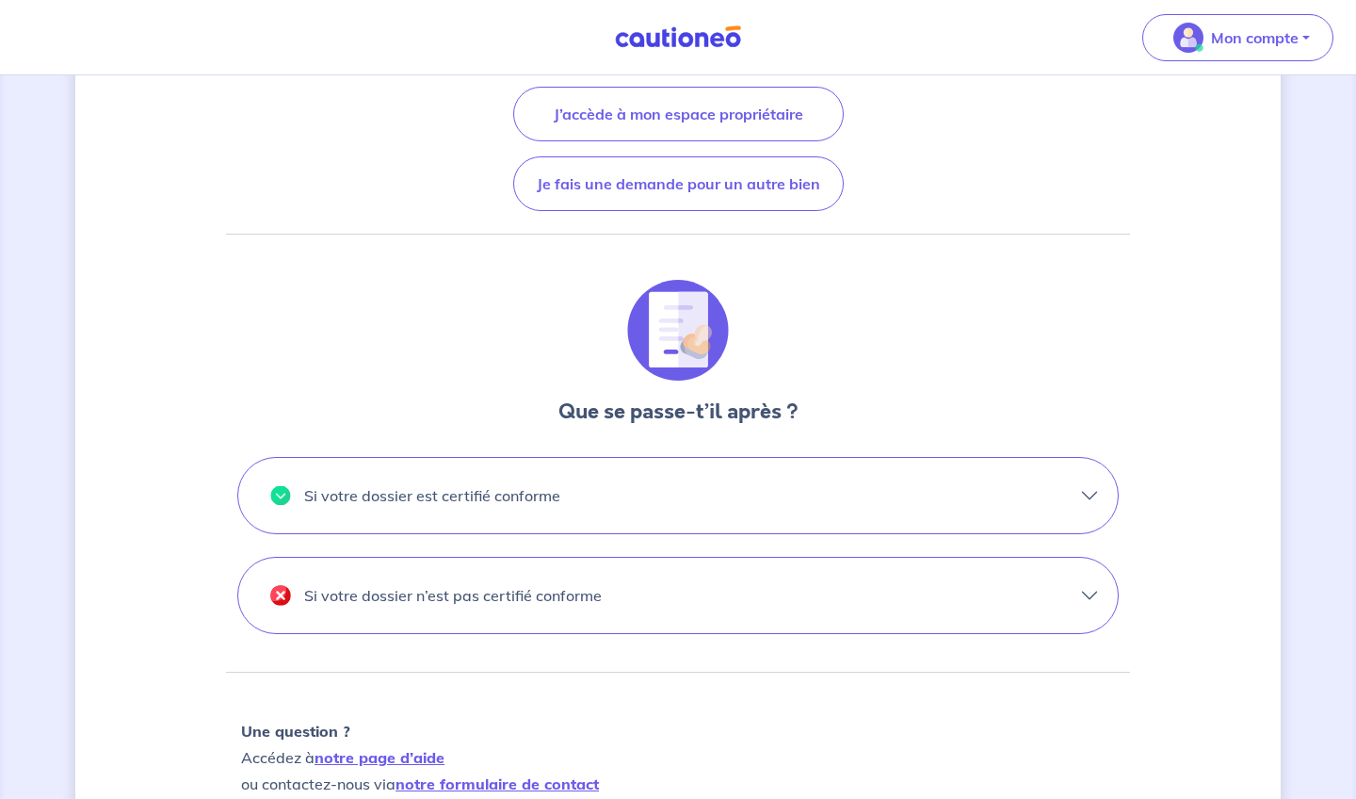
click at [803, 502] on button "Si votre dossier est certifié conforme" at bounding box center [678, 495] width 880 height 75
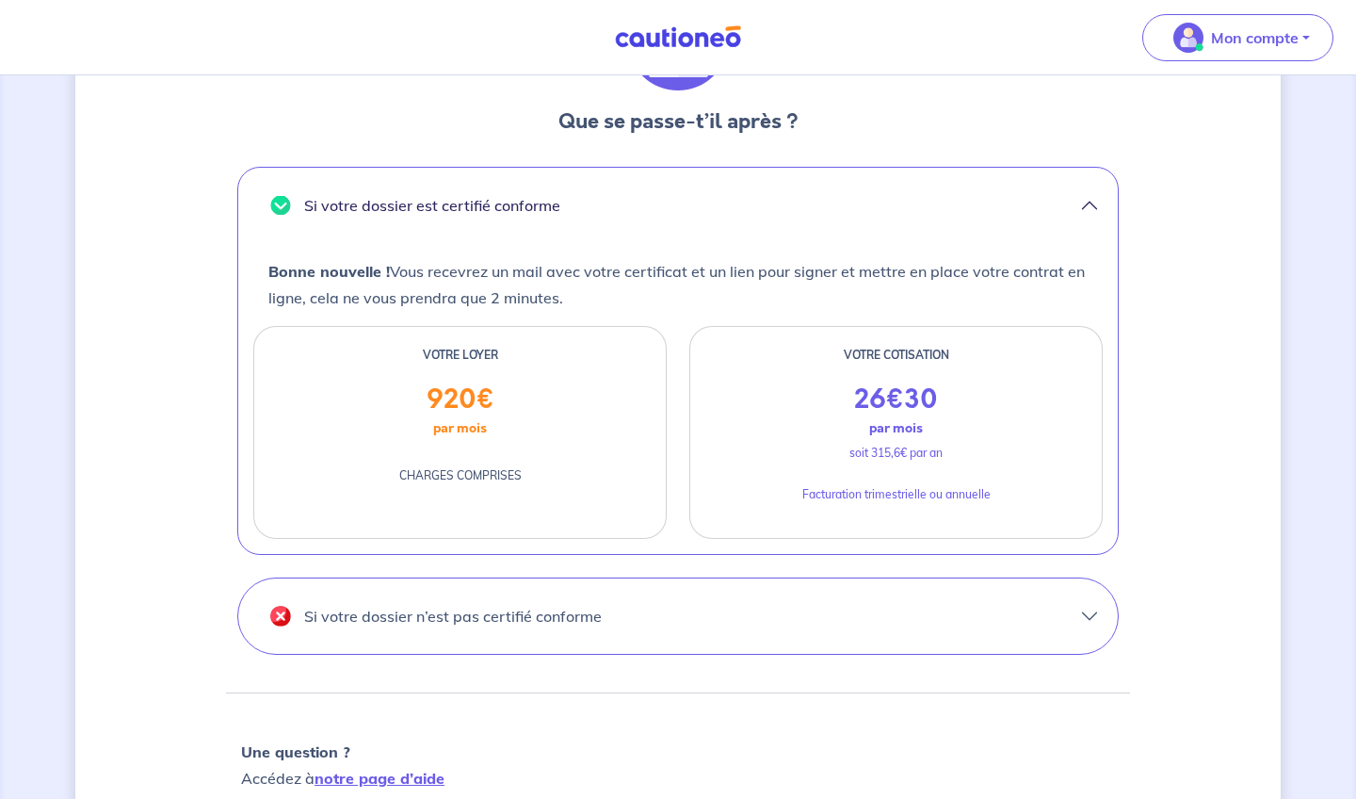
scroll to position [624, 0]
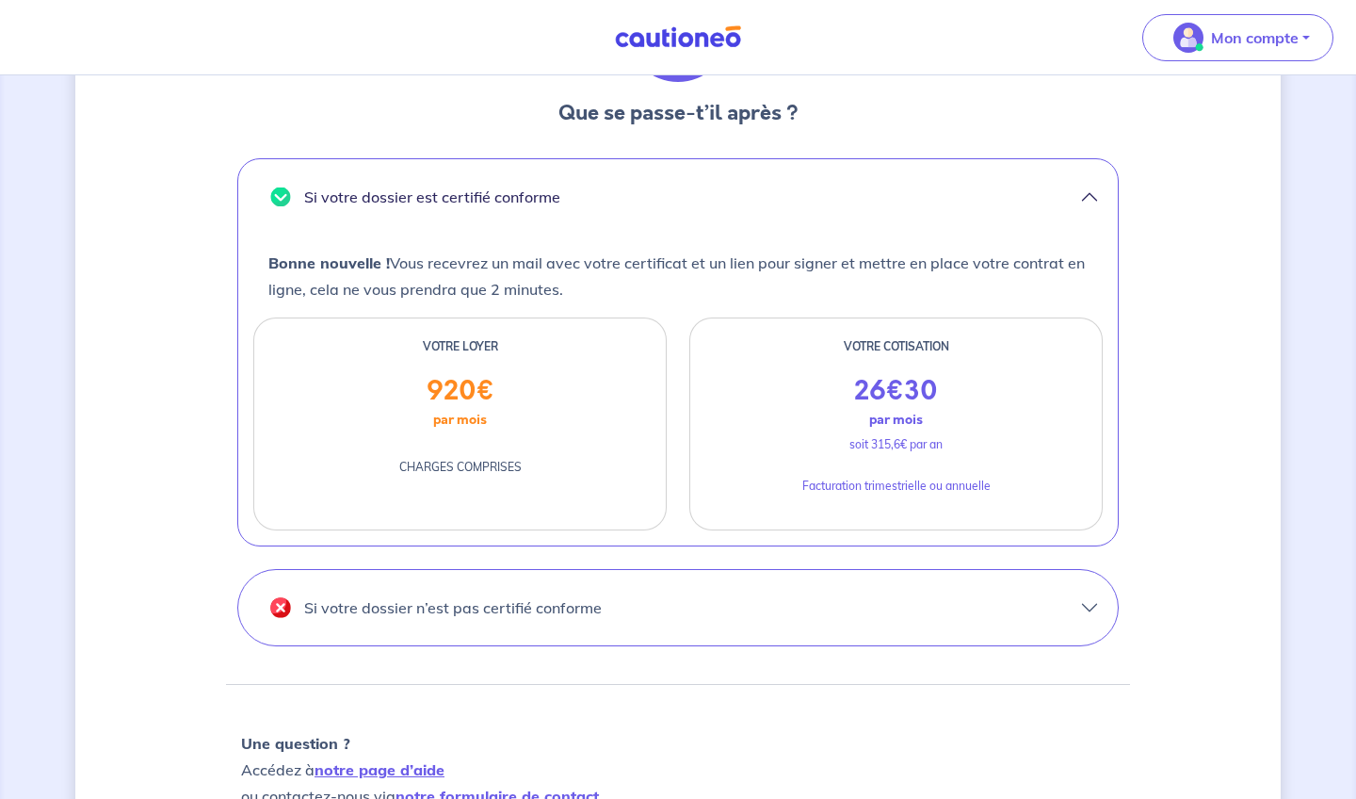
click at [571, 597] on p "Si votre dossier n’est pas certifié conforme" at bounding box center [453, 607] width 298 height 30
